Goal: Information Seeking & Learning: Learn about a topic

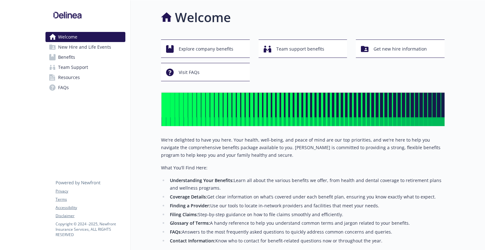
click at [58, 150] on div "Welcome New Hire and Life Events Benefits Team Support Resources FAQs Privacy T…" at bounding box center [85, 168] width 90 height 336
click at [221, 52] on span "Explore company benefits" at bounding box center [206, 49] width 55 height 12
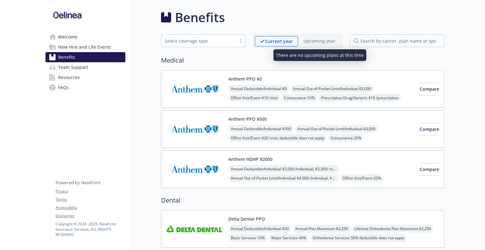
click at [319, 42] on p "Upcoming year" at bounding box center [319, 41] width 32 height 7
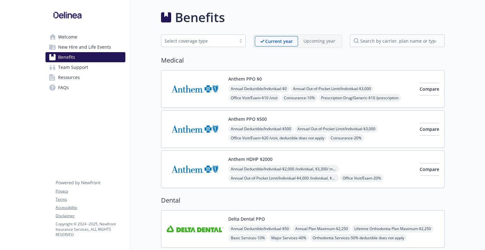
click at [103, 49] on span "New Hire and Life Events" at bounding box center [84, 47] width 53 height 10
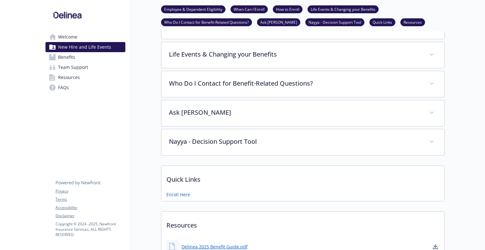
scroll to position [182, 0]
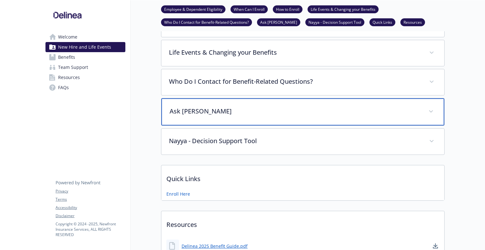
click at [435, 113] on div "Ask [PERSON_NAME]" at bounding box center [302, 111] width 283 height 27
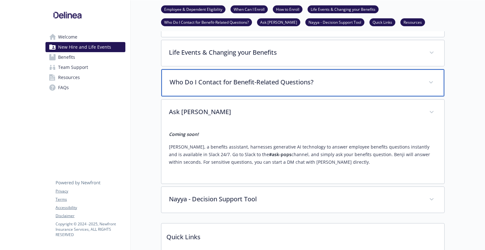
click at [430, 84] on span at bounding box center [431, 82] width 10 height 10
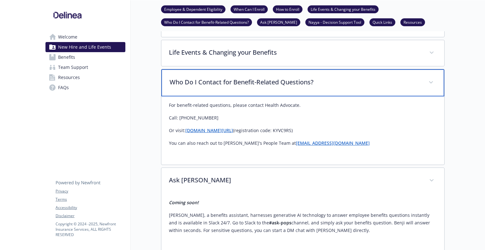
click at [430, 84] on span at bounding box center [431, 82] width 10 height 10
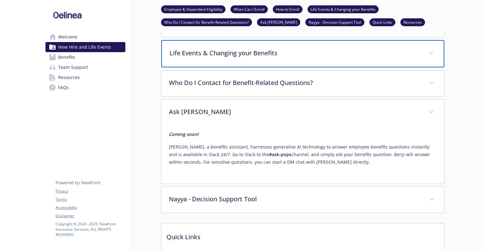
click at [430, 55] on span at bounding box center [431, 53] width 10 height 10
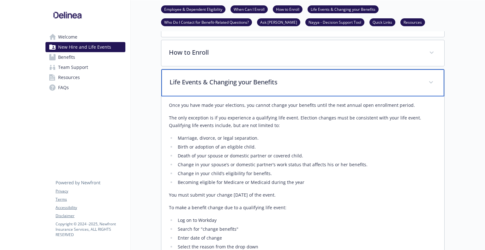
scroll to position [152, 0]
drag, startPoint x: 431, startPoint y: 79, endPoint x: 411, endPoint y: 142, distance: 66.3
click at [411, 142] on div "Life Events & Changing your Benefits Once you have made your elections, you can…" at bounding box center [302, 189] width 283 height 240
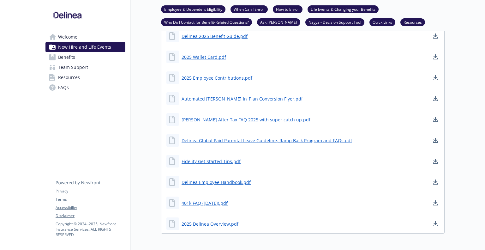
scroll to position [660, 0]
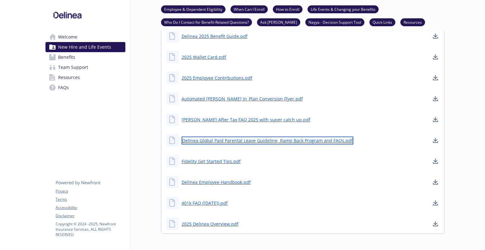
click at [216, 140] on link "Delinea Global Paid Parental Leave Guideline, Ramp Back Program and FAQs.pdf" at bounding box center [268, 140] width 172 height 8
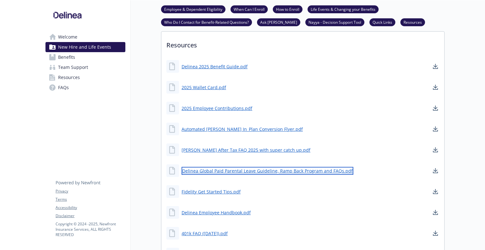
scroll to position [624, 0]
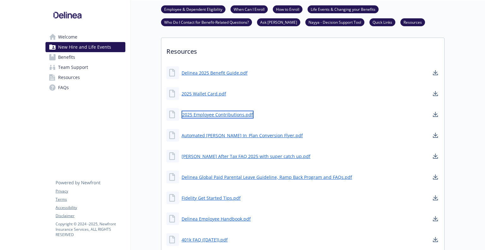
click at [225, 114] on link "2025 Employee Contributions.pdf" at bounding box center [218, 114] width 72 height 8
